Goal: Task Accomplishment & Management: Manage account settings

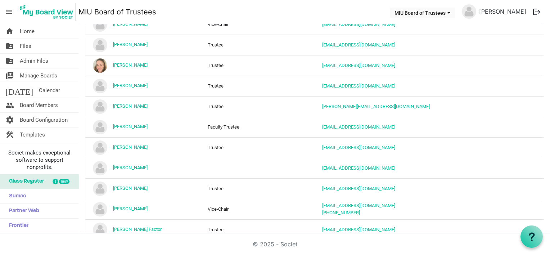
scroll to position [683, 0]
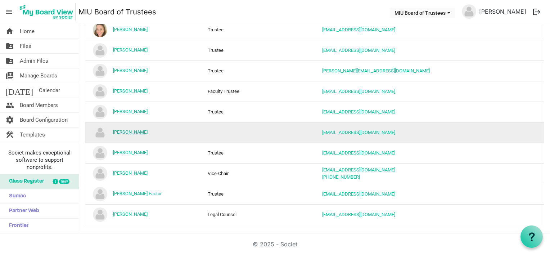
click at [134, 129] on link "Scott Herriott" at bounding box center [130, 131] width 35 height 5
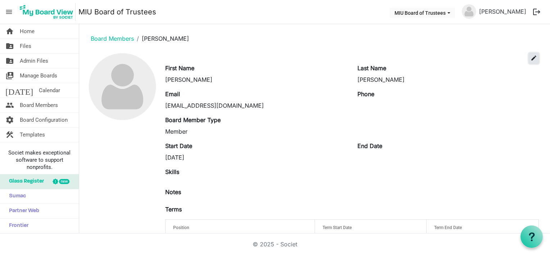
click at [530, 58] on span "edit" at bounding box center [533, 58] width 6 height 6
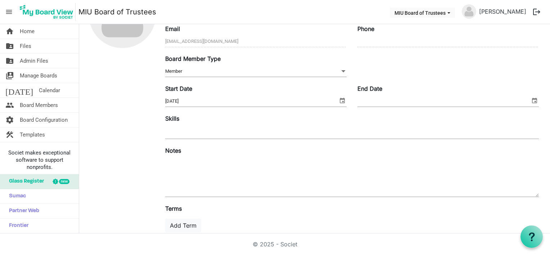
scroll to position [117, 0]
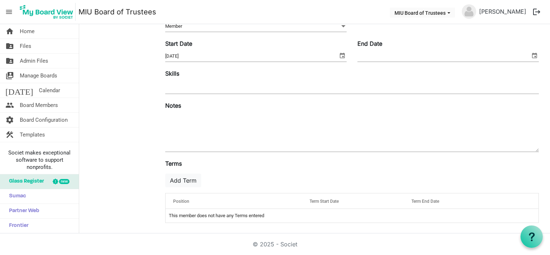
click at [185, 199] on span "Position" at bounding box center [181, 201] width 16 height 5
click at [183, 176] on button "Add Term" at bounding box center [183, 180] width 36 height 14
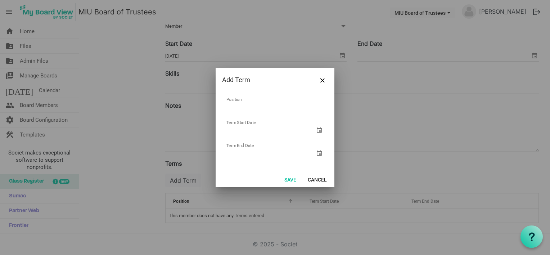
click at [243, 107] on input "Position" at bounding box center [274, 107] width 97 height 11
type input "Trustee, Ex Officio"
click at [320, 130] on span "select" at bounding box center [319, 130] width 9 height 9
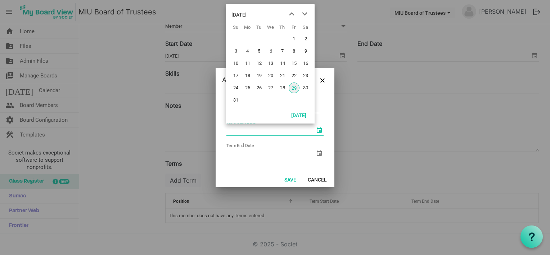
click at [294, 87] on span "29" at bounding box center [294, 87] width 11 height 11
type input "8/29/2025"
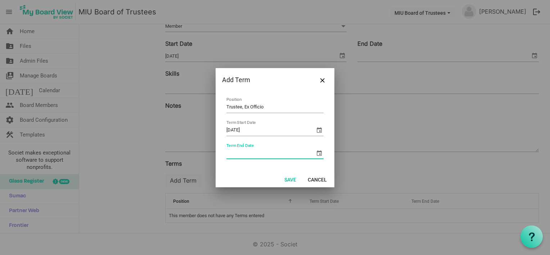
click at [238, 154] on input "Term End Date" at bounding box center [270, 153] width 89 height 11
type input "8/29/2030"
click at [292, 179] on button "Save" at bounding box center [290, 179] width 21 height 10
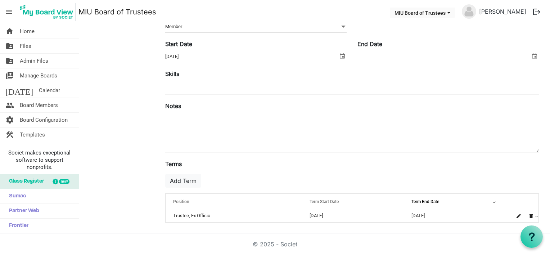
scroll to position [0, 0]
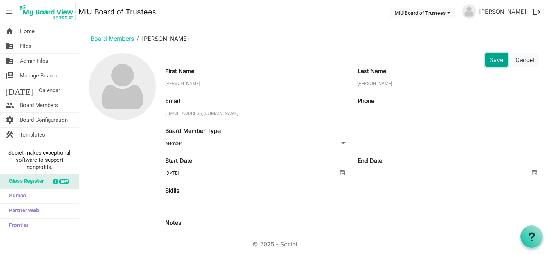
click at [489, 59] on button "Save" at bounding box center [496, 60] width 23 height 14
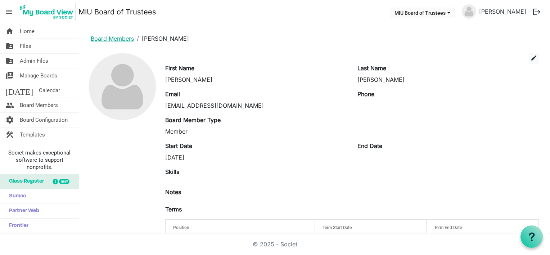
click at [114, 39] on link "Board Members" at bounding box center [112, 38] width 43 height 7
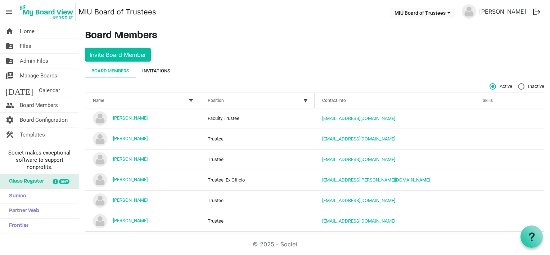
click at [157, 68] on div "Invitations" at bounding box center [156, 70] width 28 height 7
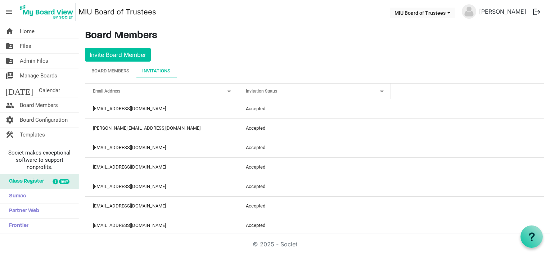
click at [379, 89] on div at bounding box center [382, 91] width 8 height 8
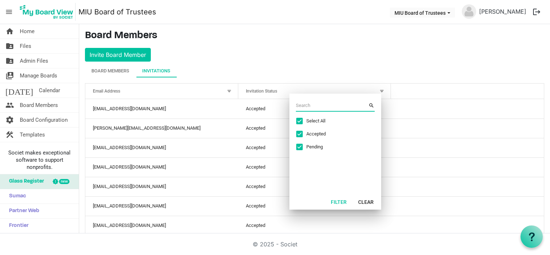
click at [301, 119] on span "Excel filter dialog" at bounding box center [299, 121] width 6 height 6
checkbox input "false"
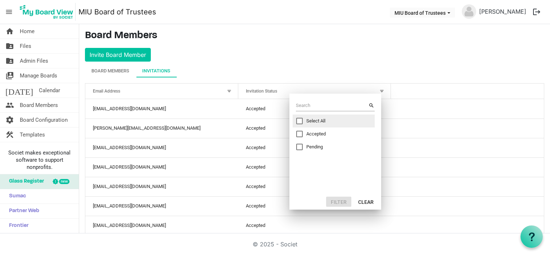
click at [302, 145] on div "Pending" at bounding box center [328, 147] width 64 height 6
checkbox input "true"
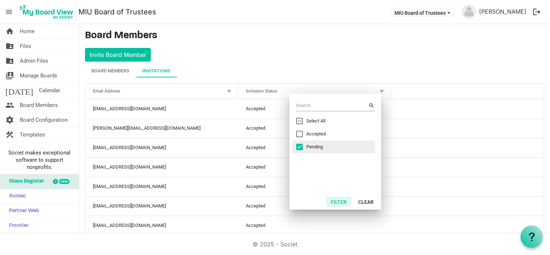
click at [336, 199] on button "Filter" at bounding box center [338, 202] width 25 height 10
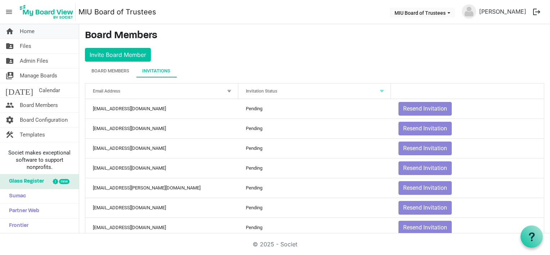
click at [29, 31] on span "Home" at bounding box center [27, 31] width 15 height 14
